Goal: Transaction & Acquisition: Purchase product/service

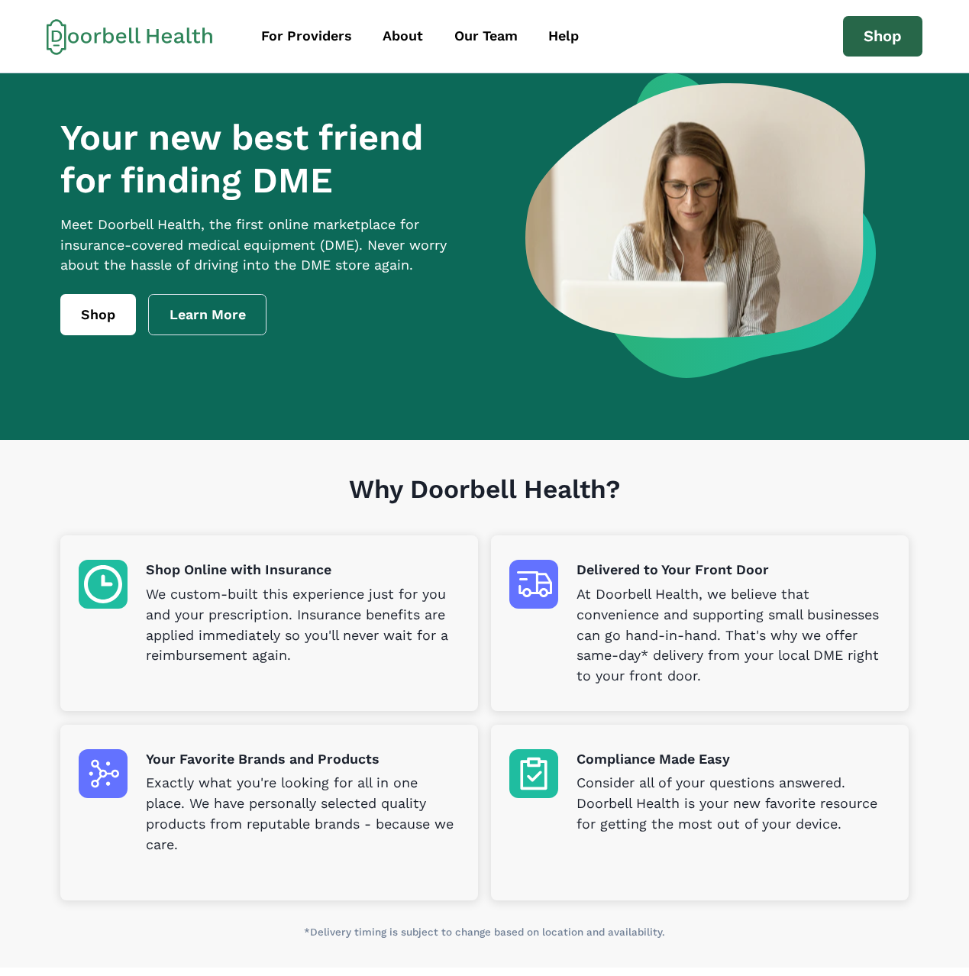
click at [889, 31] on link "Shop" at bounding box center [882, 36] width 79 height 41
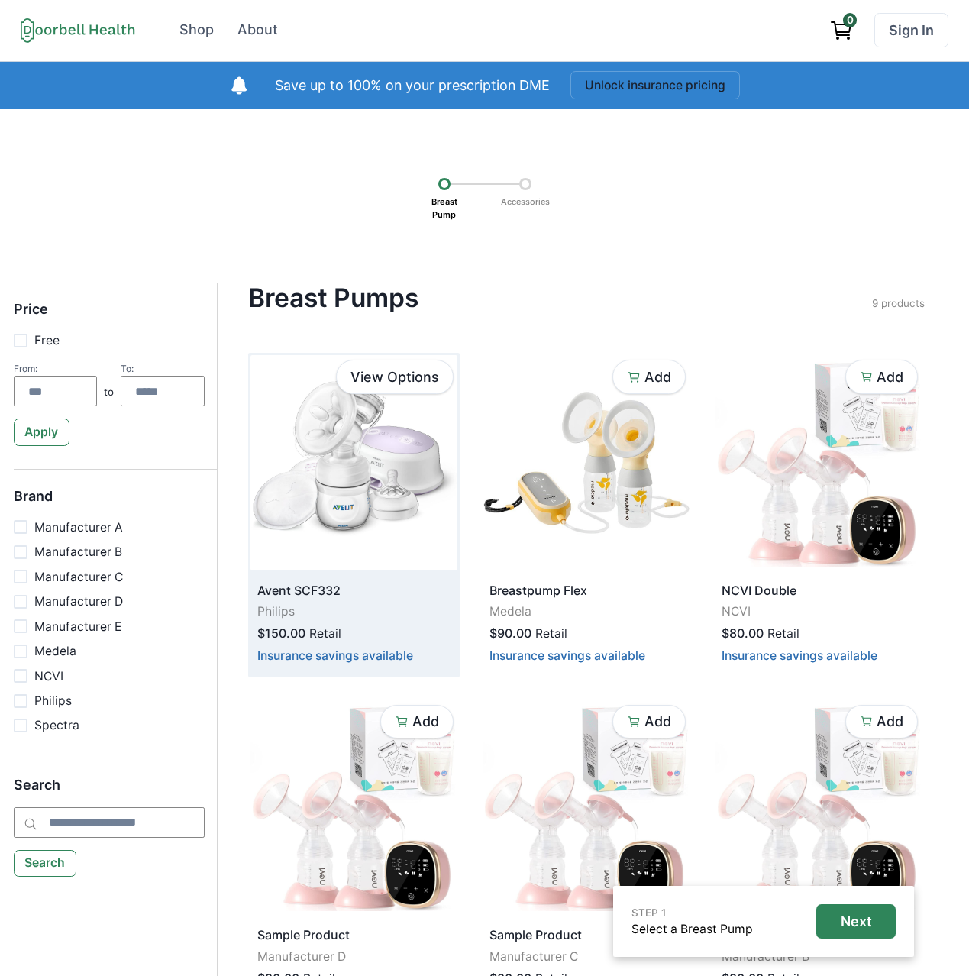
click at [364, 656] on button "Insurance savings available" at bounding box center [335, 656] width 156 height 15
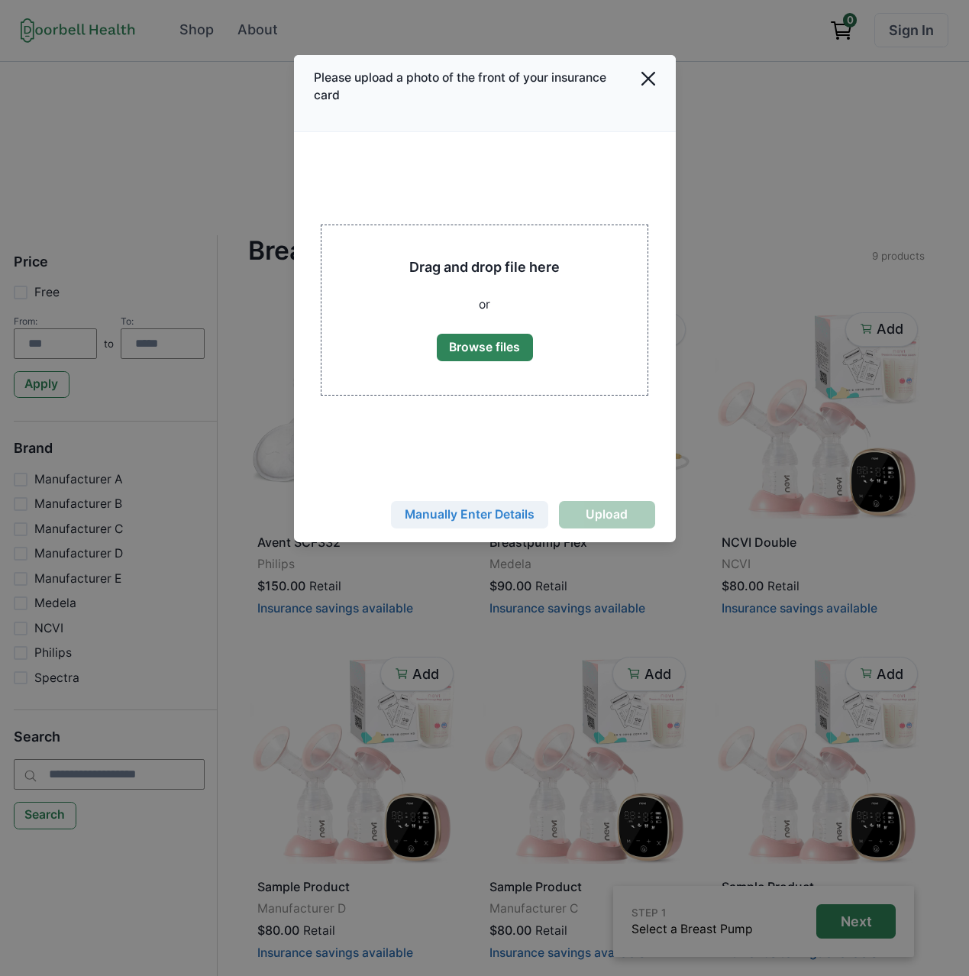
click at [474, 511] on button "Manually Enter Details" at bounding box center [469, 515] width 157 height 28
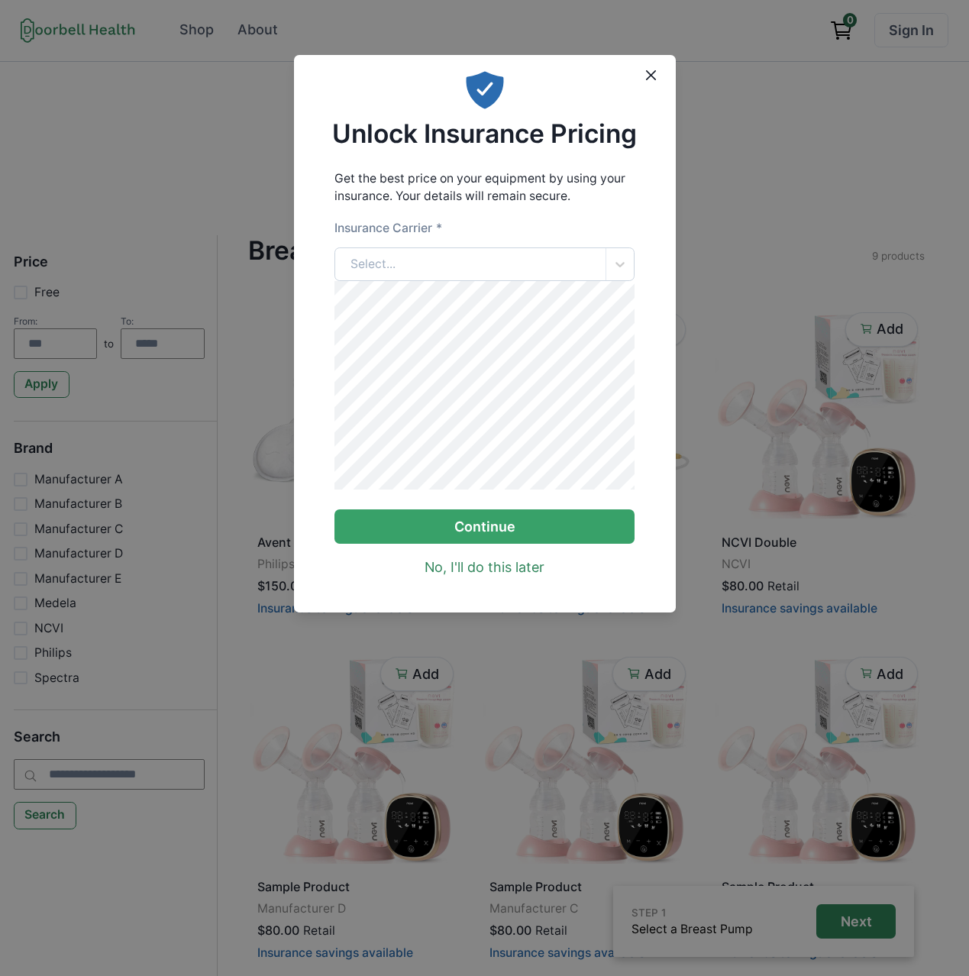
click at [450, 266] on div "Select..." at bounding box center [470, 264] width 270 height 33
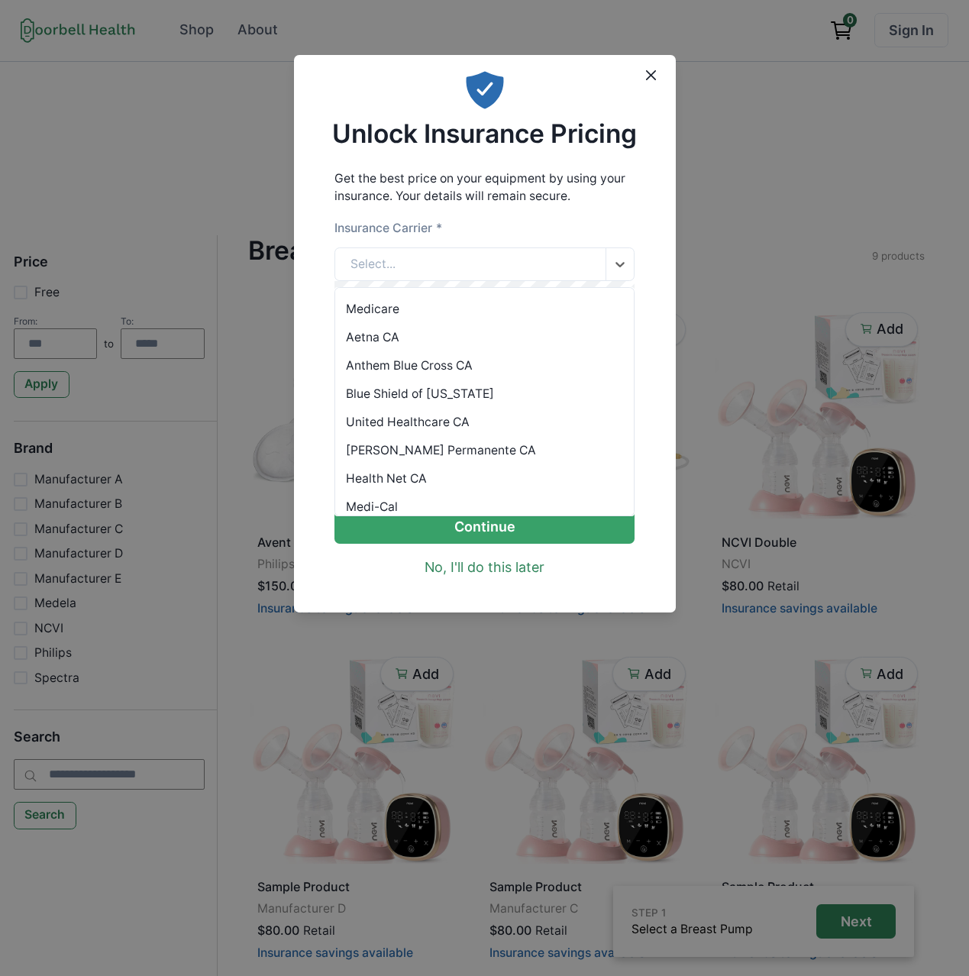
click at [452, 316] on div "Medicare" at bounding box center [484, 309] width 299 height 28
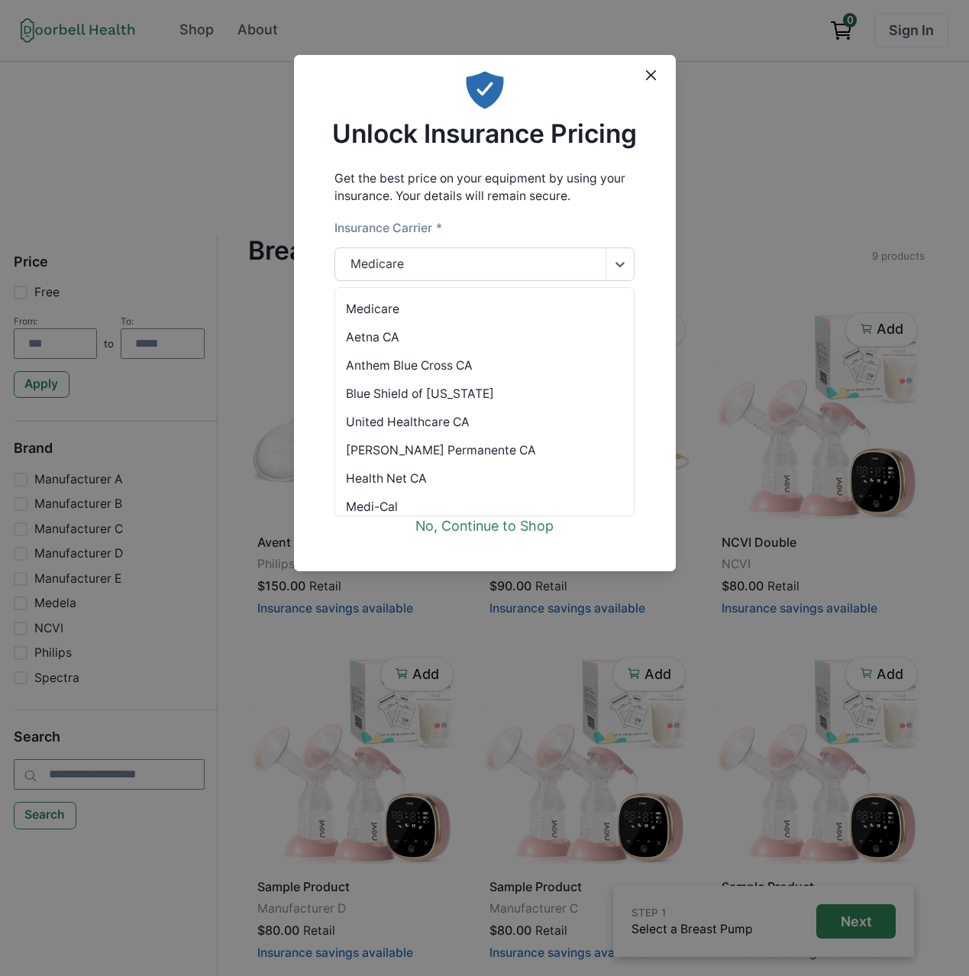
click at [422, 271] on div "Medicare" at bounding box center [470, 264] width 270 height 33
click at [407, 352] on div "Anthem Blue Cross CA" at bounding box center [484, 365] width 299 height 28
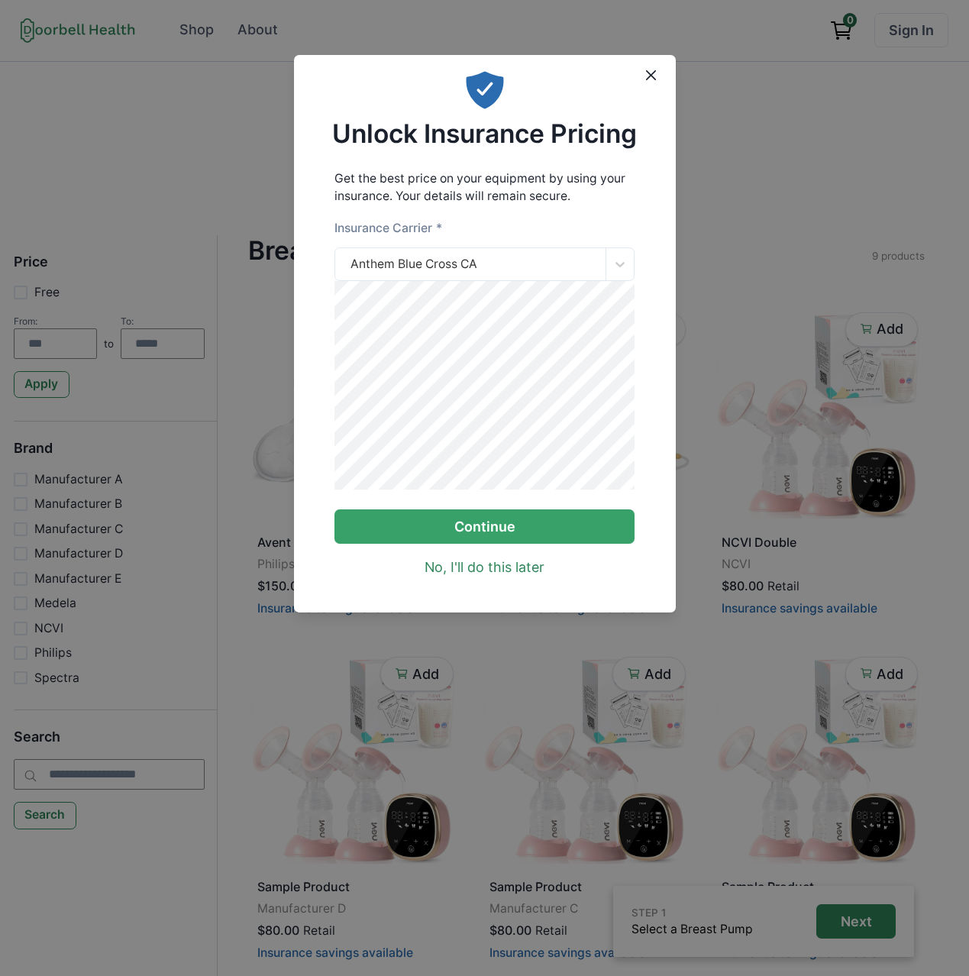
click at [649, 454] on div "Get the best price on your equipment by using your insurance. Your details will…" at bounding box center [485, 374] width 382 height 422
click at [542, 536] on button "Continue" at bounding box center [485, 527] width 300 height 34
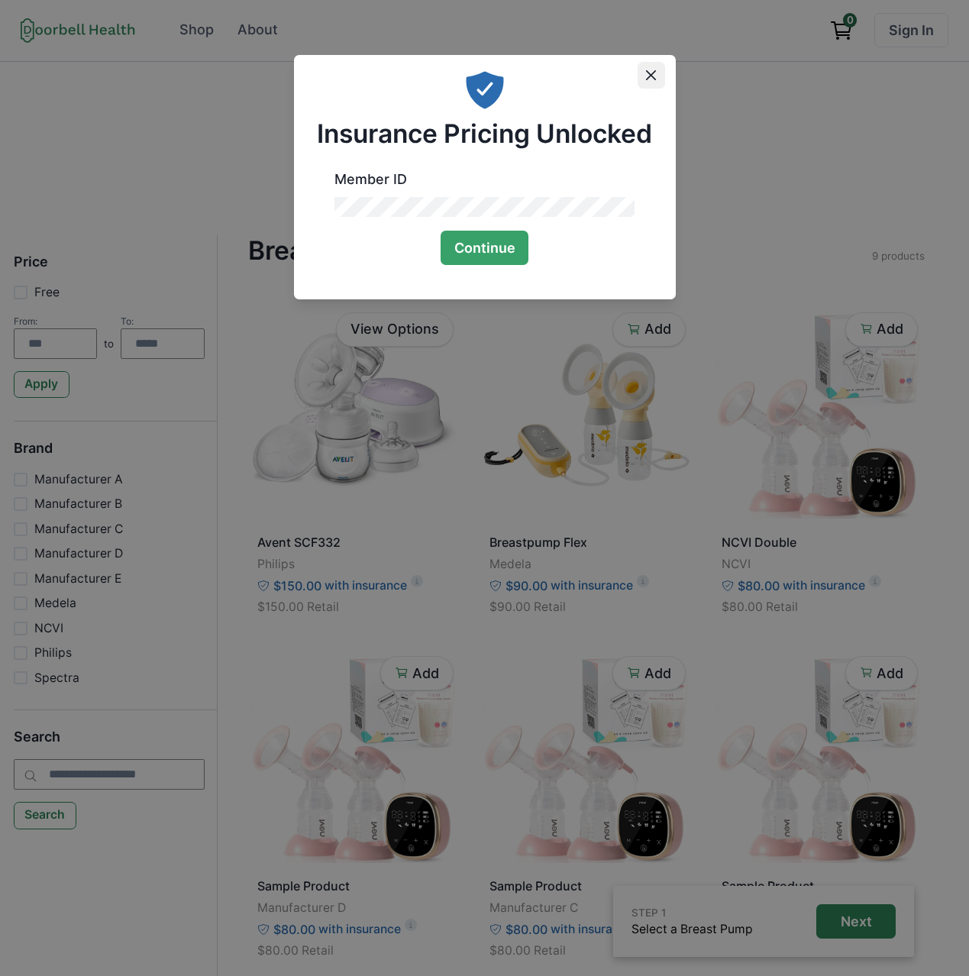
click at [650, 81] on button "Close" at bounding box center [652, 76] width 28 height 28
